Goal: Information Seeking & Learning: Learn about a topic

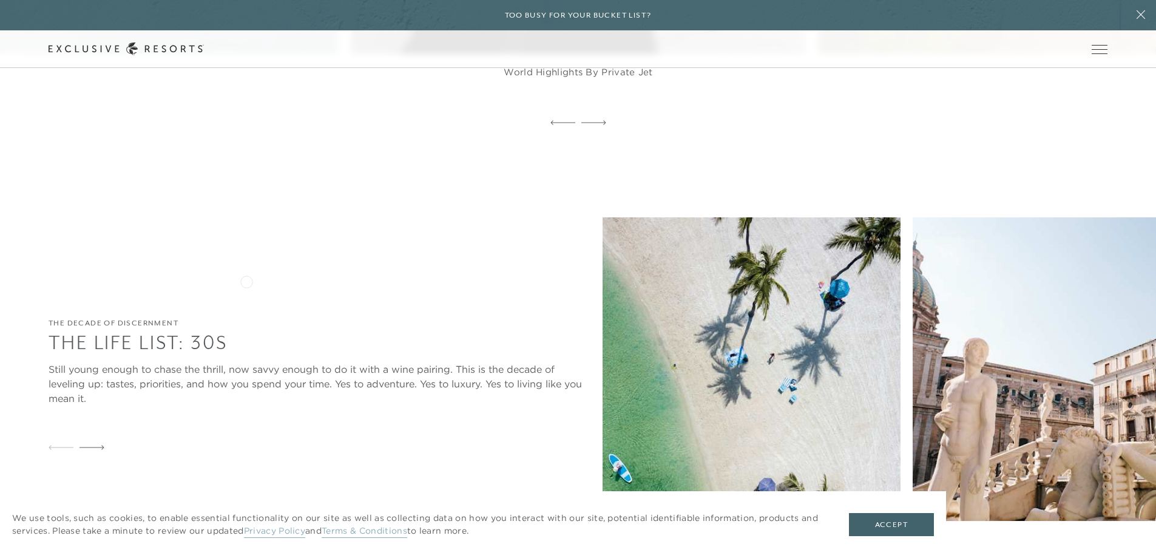
scroll to position [1517, 0]
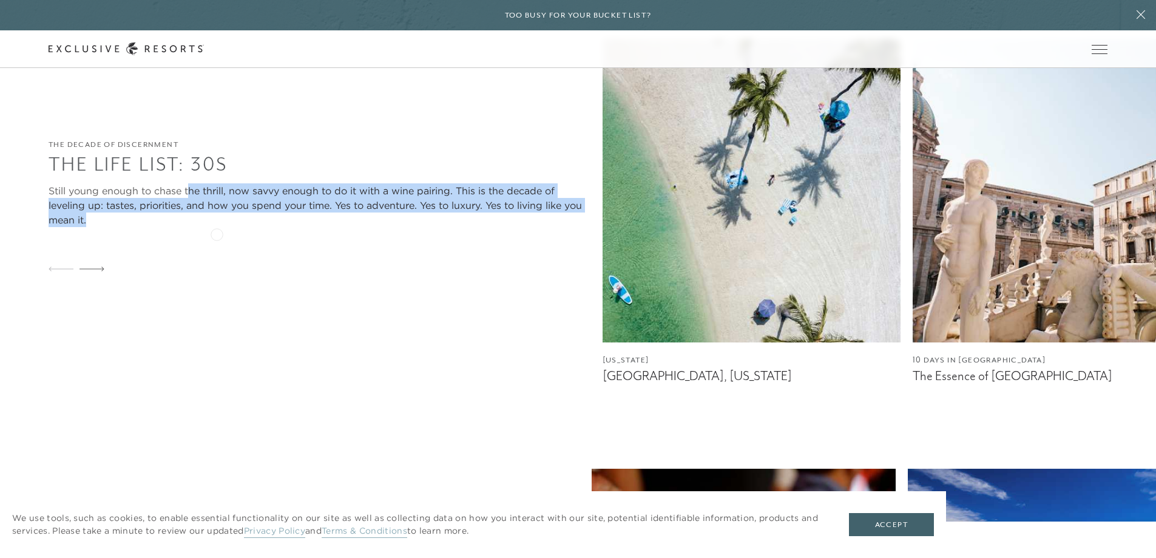
drag, startPoint x: 191, startPoint y: 163, endPoint x: 253, endPoint y: 221, distance: 85.0
click at [253, 221] on div "Still young enough to chase the thrill, now savvy enough to do it with a wine p…" at bounding box center [320, 205] width 542 height 44
click at [245, 225] on div "Still young enough to chase the thrill, now savvy enough to do it with a wine p…" at bounding box center [320, 205] width 542 height 44
click at [240, 225] on div "Still young enough to chase the thrill, now savvy enough to do it with a wine p…" at bounding box center [320, 205] width 542 height 44
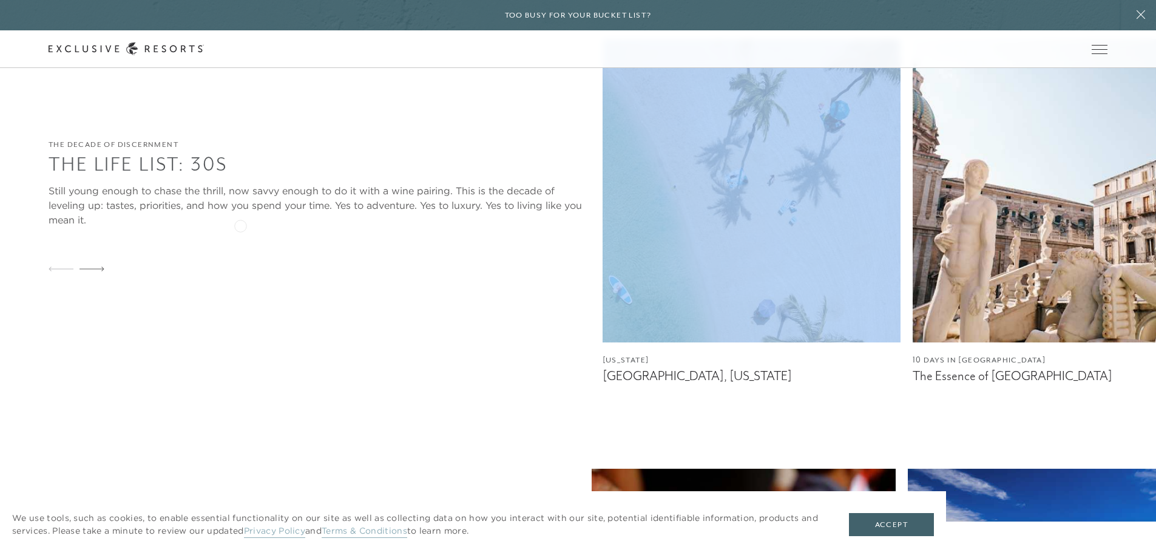
click at [240, 225] on div "Still young enough to chase the thrill, now savvy enough to do it with a wine p…" at bounding box center [320, 205] width 542 height 44
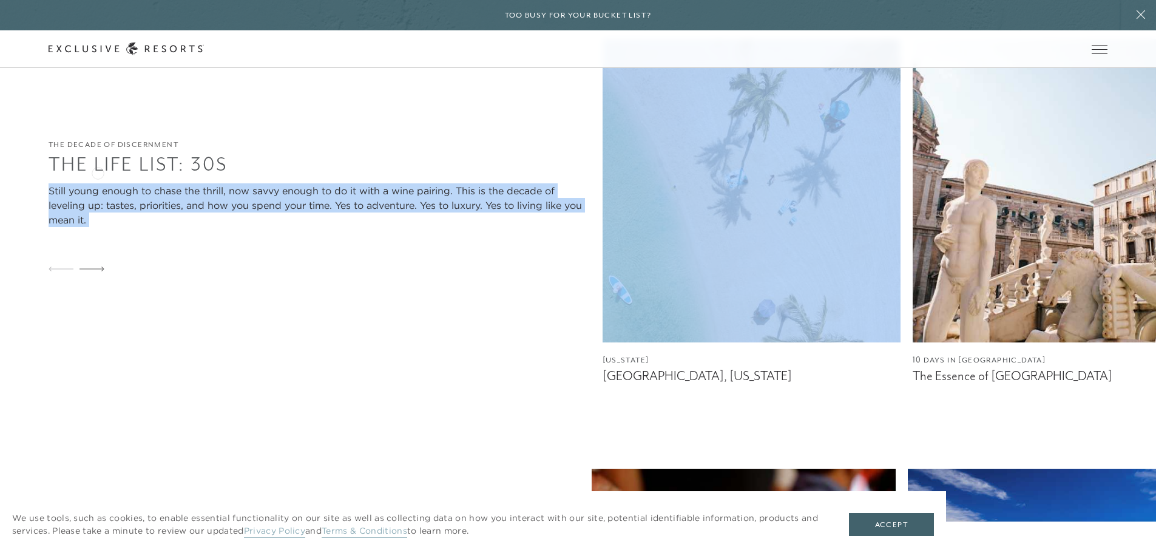
drag, startPoint x: 240, startPoint y: 225, endPoint x: 18, endPoint y: 148, distance: 234.9
click at [41, 155] on div "The Decade of Discernment The Life List: 30s Still young enough to chase the th…" at bounding box center [578, 211] width 1156 height 345
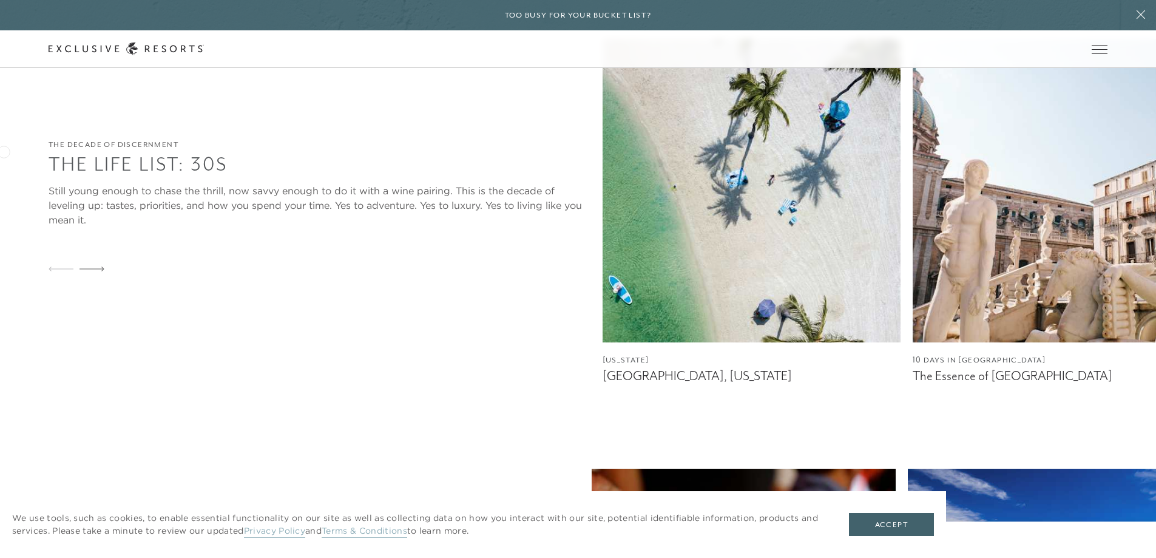
click at [4, 150] on div "The Decade of Discernment The Life List: 30s Still young enough to chase the th…" at bounding box center [578, 211] width 1156 height 345
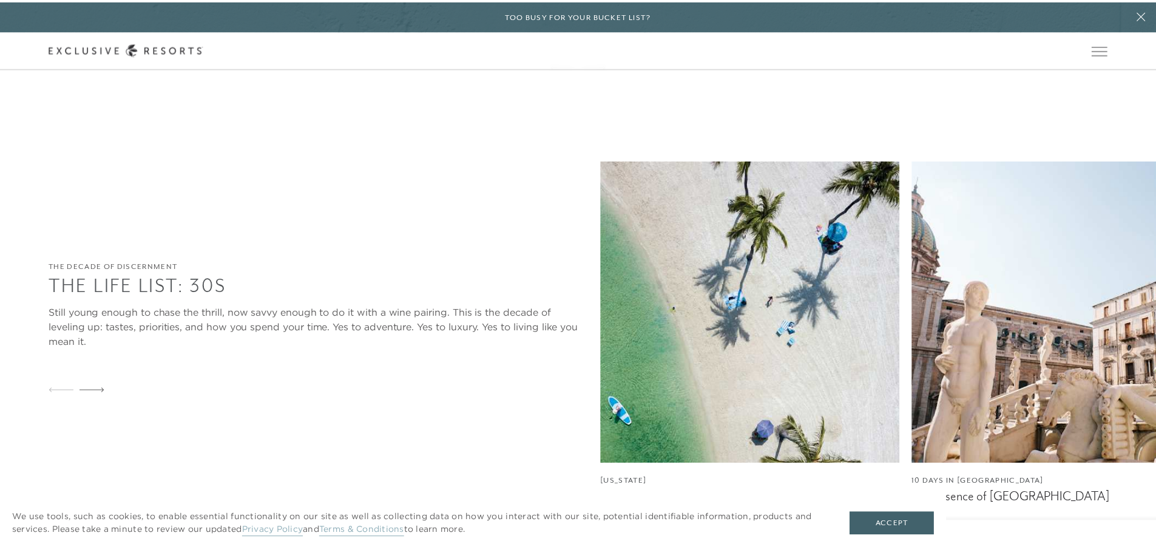
scroll to position [0, 0]
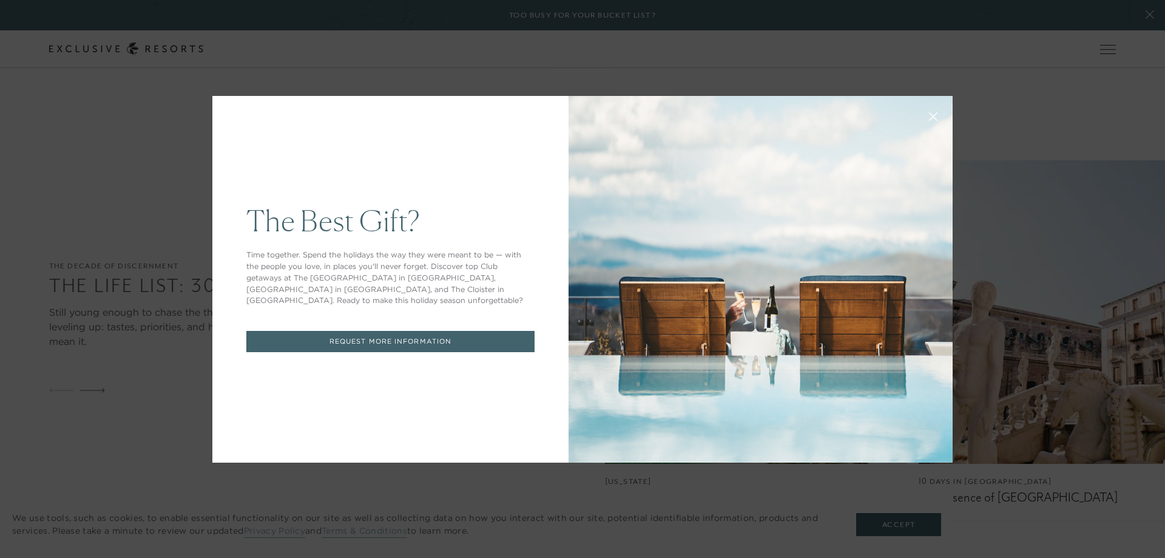
click at [930, 117] on icon at bounding box center [934, 116] width 8 height 8
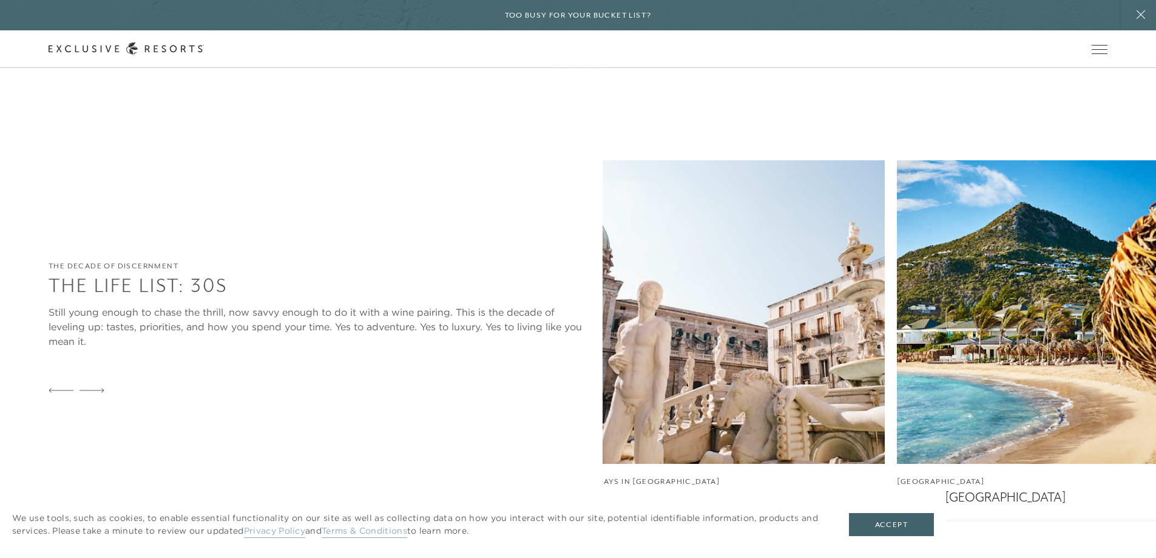
click at [587, 360] on img at bounding box center [736, 311] width 298 height 303
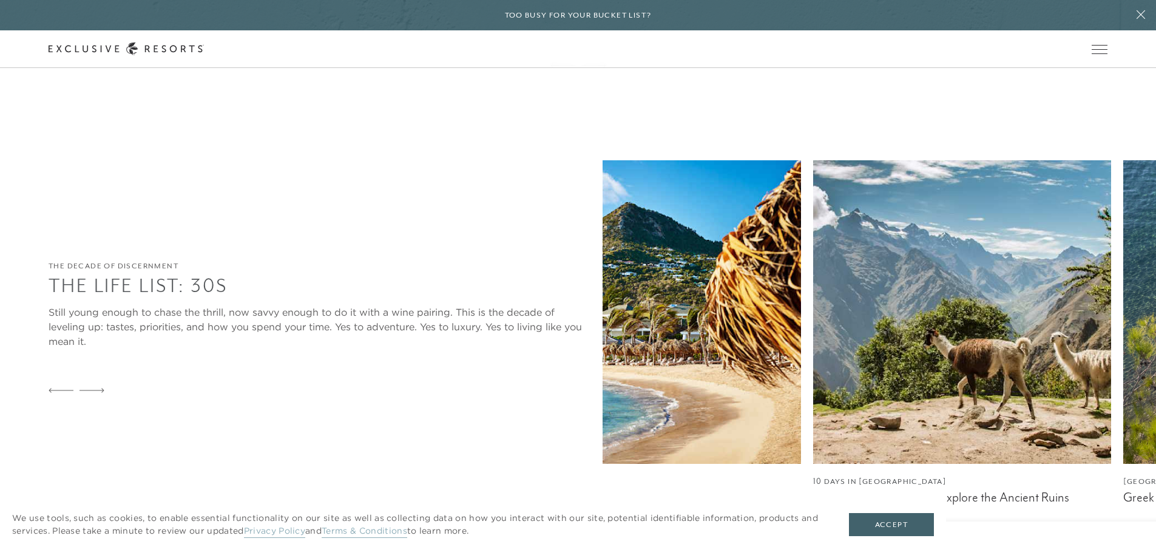
click at [813, 347] on img at bounding box center [962, 311] width 298 height 303
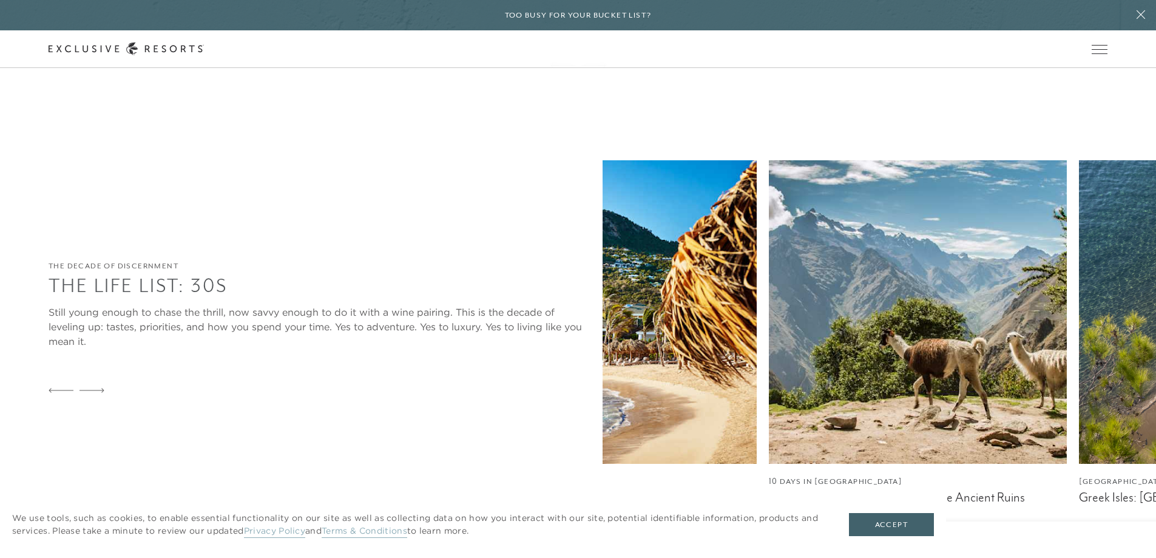
click at [392, 309] on div "[US_STATE] [GEOGRAPHIC_DATA], [US_STATE] 10 Days in [GEOGRAPHIC_DATA] The Essen…" at bounding box center [115, 332] width 554 height 345
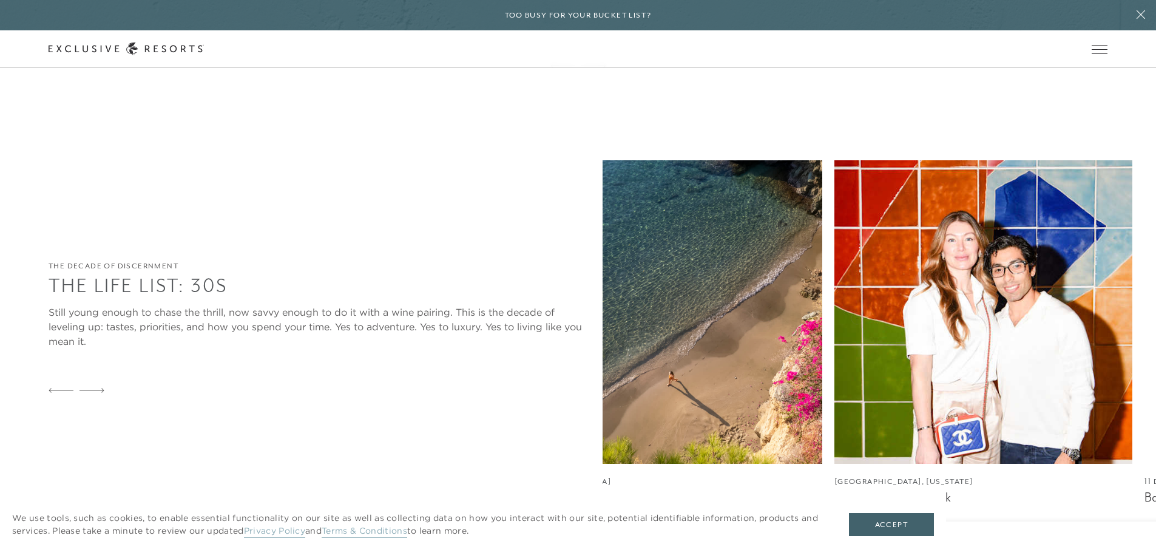
click at [269, 318] on div "The Decade of Discernment The Life List: 30s Still young enough to chase the th…" at bounding box center [602, 332] width 1107 height 345
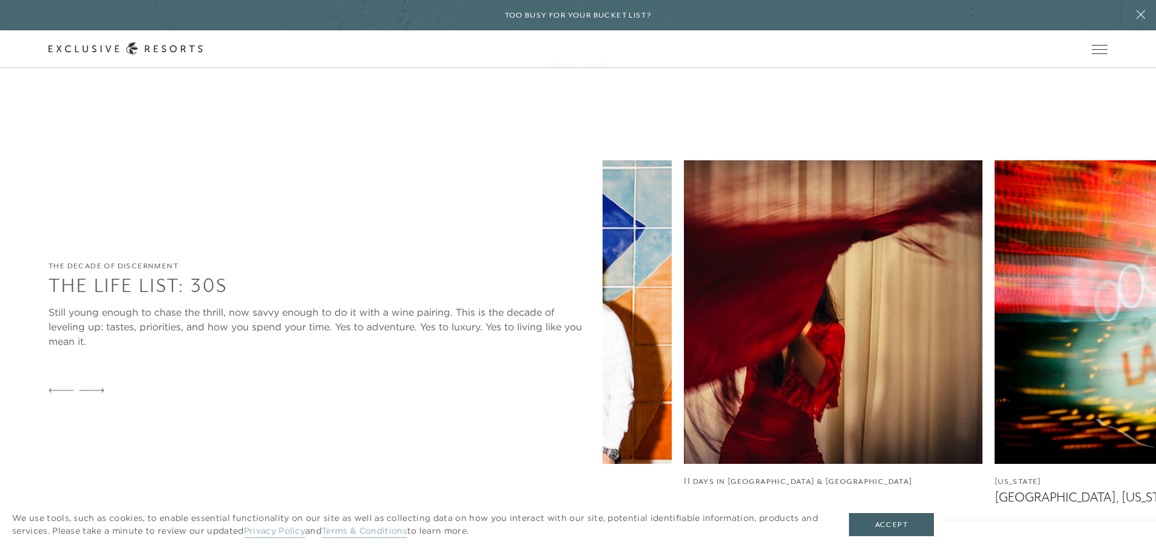
click at [994, 322] on img at bounding box center [1143, 311] width 298 height 303
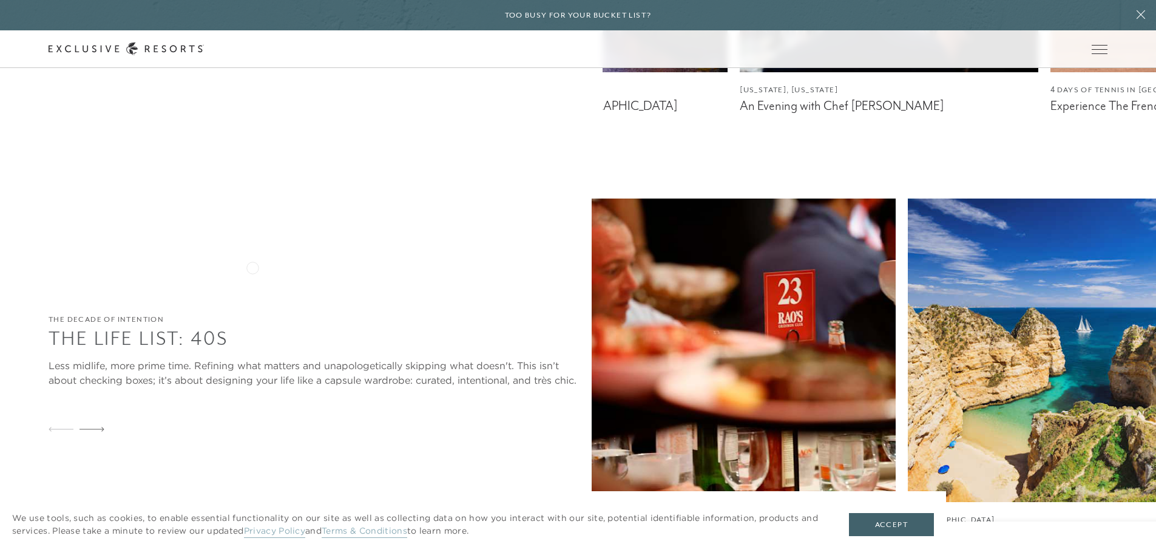
scroll to position [1820, 0]
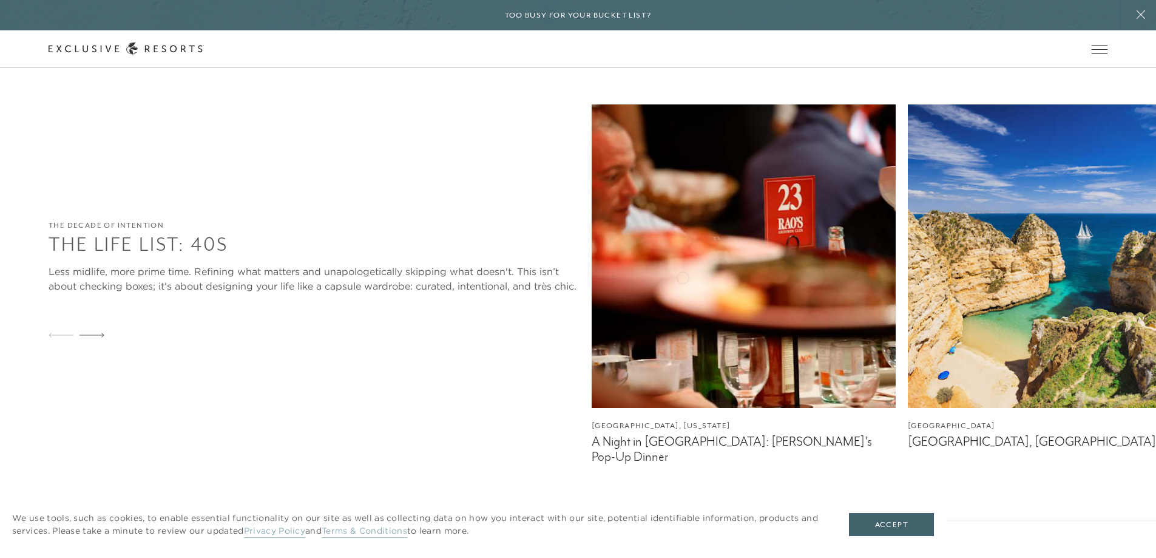
scroll to position [1942, 0]
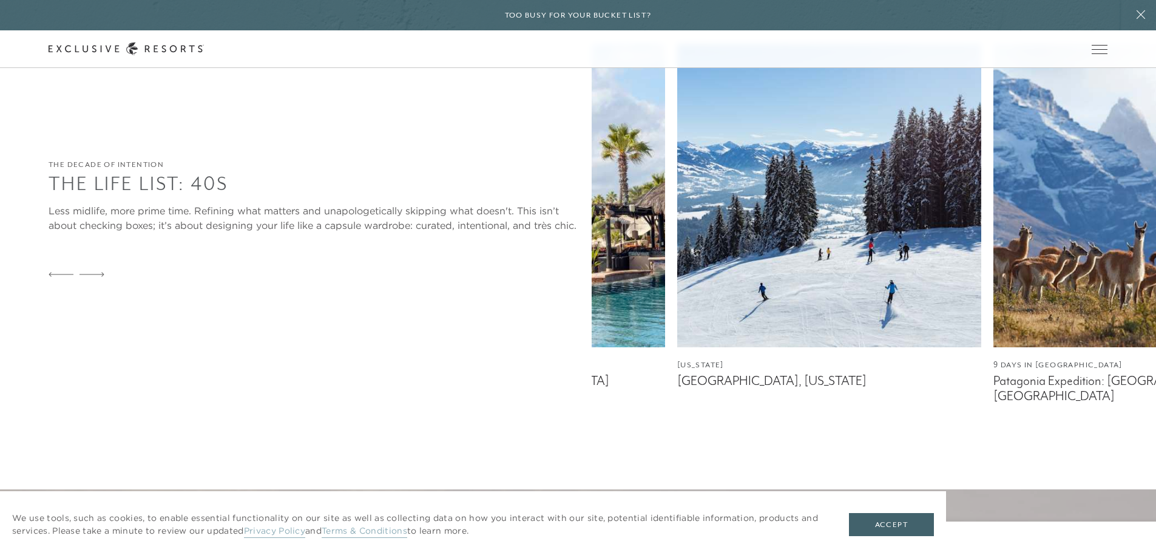
click at [86, 199] on div "The Decade of Intention The Life List: 40s Less midlife, more prime time. Refin…" at bounding box center [602, 224] width 1107 height 360
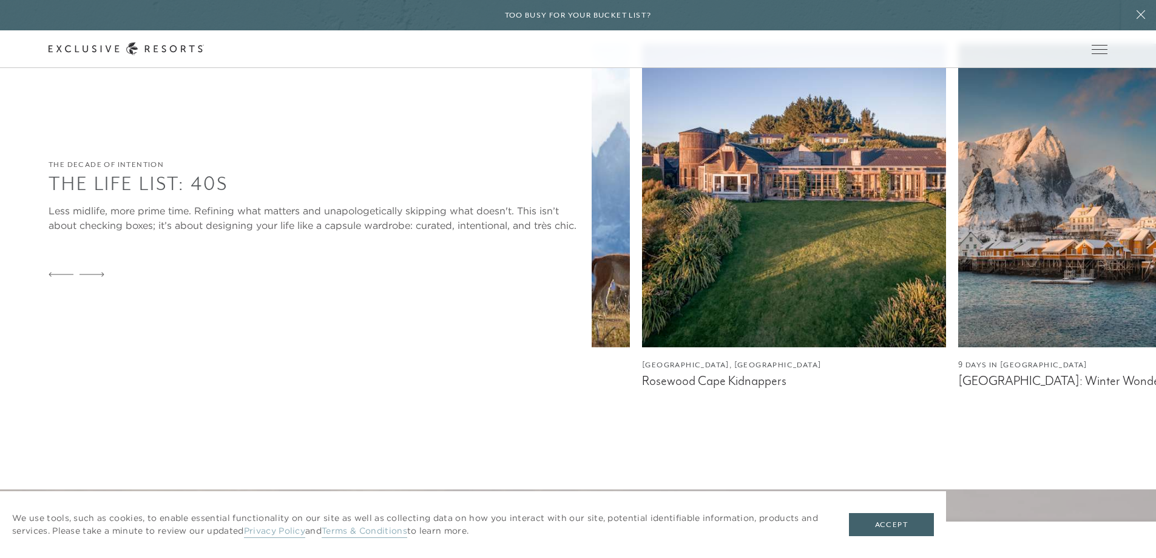
click at [212, 204] on div "The Decade of Intention The Life List: 40s Less midlife, more prime time. Refin…" at bounding box center [602, 224] width 1107 height 360
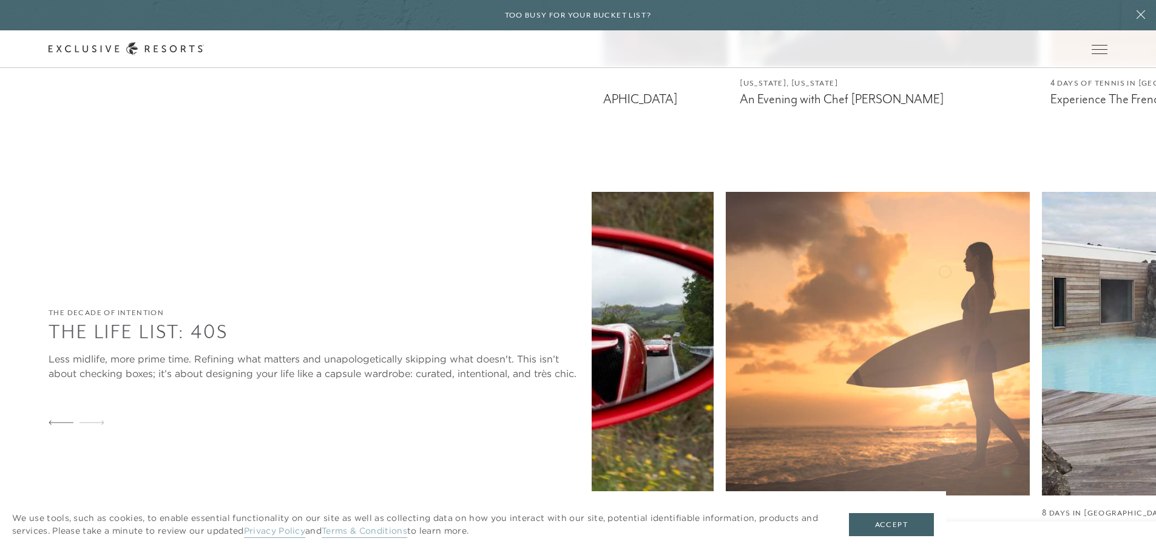
scroll to position [2124, 0]
